Goal: Register for event/course

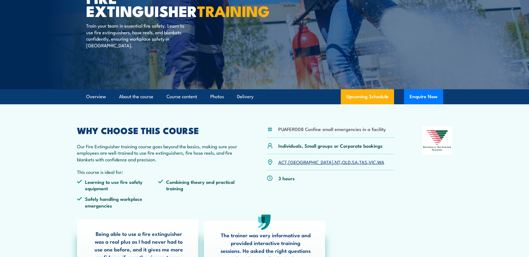
scroll to position [84, 0]
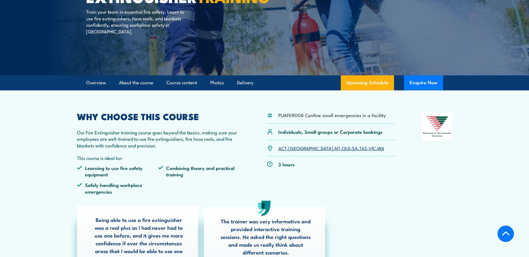
click at [352, 151] on link "SA" at bounding box center [355, 148] width 6 height 7
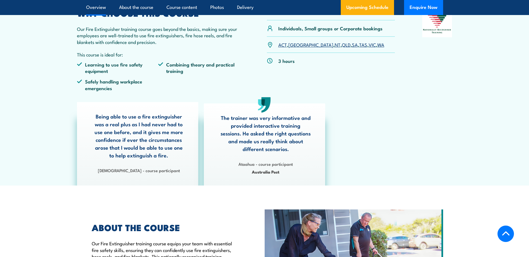
scroll to position [145, 0]
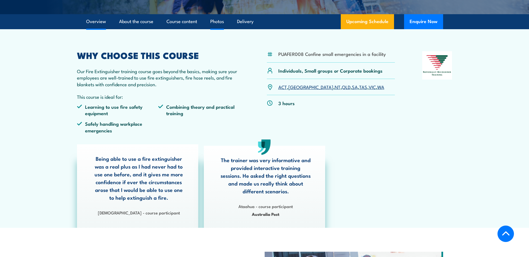
click at [221, 23] on link "Photos" at bounding box center [217, 21] width 14 height 15
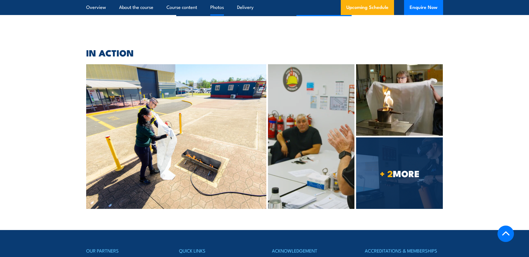
scroll to position [1558, 0]
